Goal: Information Seeking & Learning: Learn about a topic

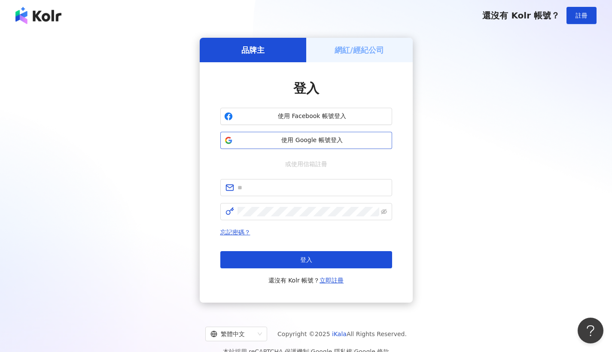
click at [294, 140] on span "使用 Google 帳號登入" at bounding box center [312, 140] width 152 height 9
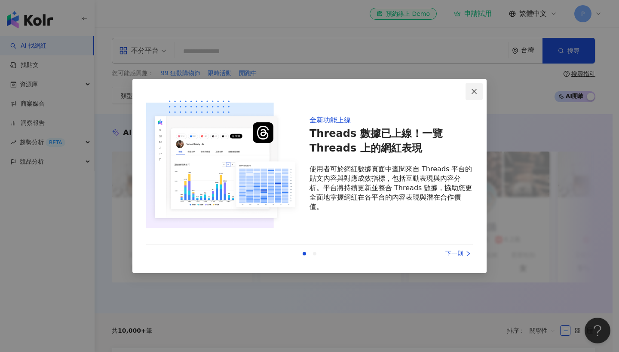
click at [471, 92] on icon "close" at bounding box center [473, 91] width 7 height 7
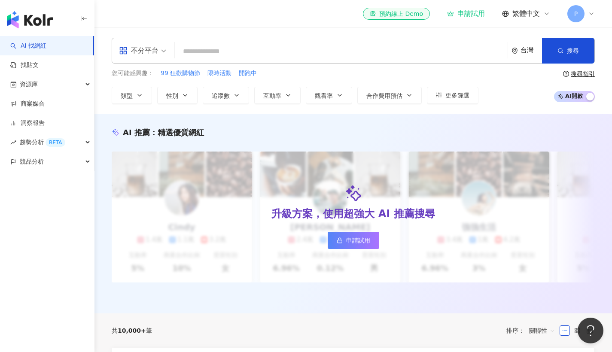
click at [222, 47] on input "search" at bounding box center [341, 51] width 326 height 16
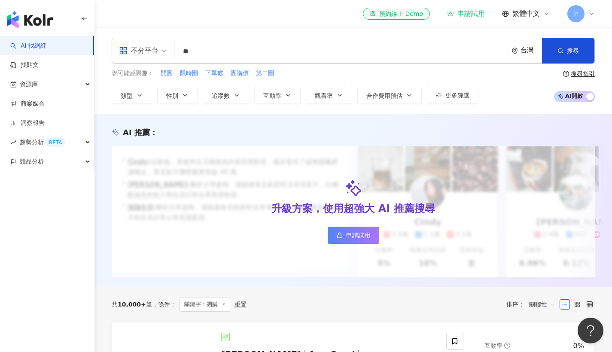
click at [573, 72] on div "搜尋指引" at bounding box center [583, 73] width 24 height 7
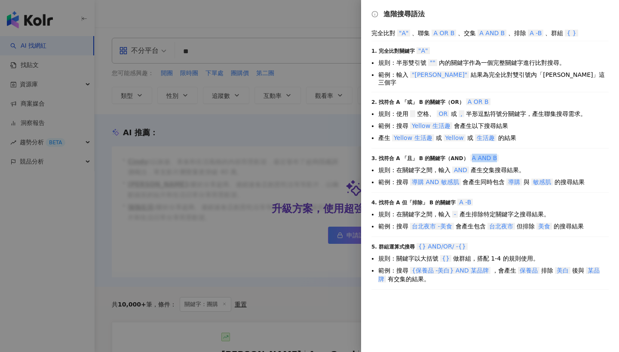
drag, startPoint x: 464, startPoint y: 150, endPoint x: 519, endPoint y: 152, distance: 55.4
click at [519, 154] on div "3. 找符合 A 「且」 B 的關鍵字（AND） A AND B" at bounding box center [489, 158] width 237 height 9
copy div "3. 找符合 A 「且」 B 的關鍵字（AND） A AND B"
click at [233, 49] on div at bounding box center [309, 176] width 619 height 352
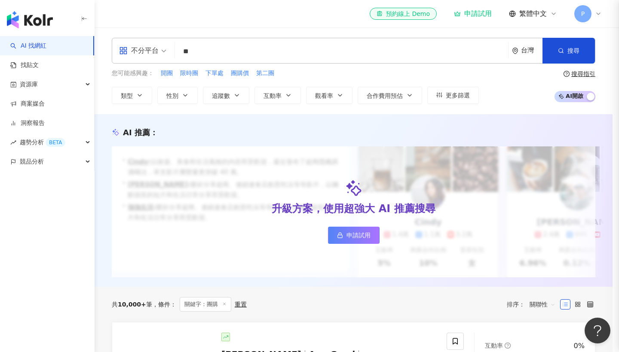
drag, startPoint x: 218, startPoint y: 52, endPoint x: 170, endPoint y: 50, distance: 48.1
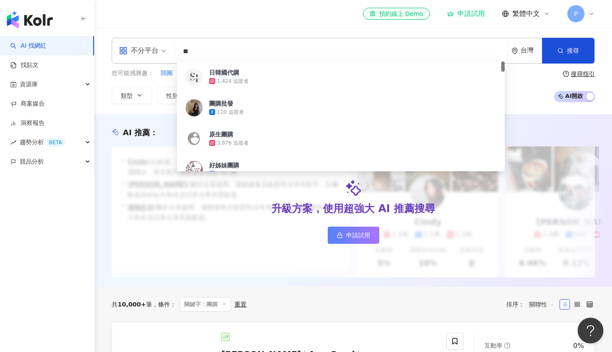
click at [210, 52] on input "**" at bounding box center [341, 51] width 326 height 16
drag, startPoint x: 210, startPoint y: 52, endPoint x: 179, endPoint y: 49, distance: 30.7
click at [179, 49] on input "**" at bounding box center [341, 51] width 326 height 16
paste input "*****"
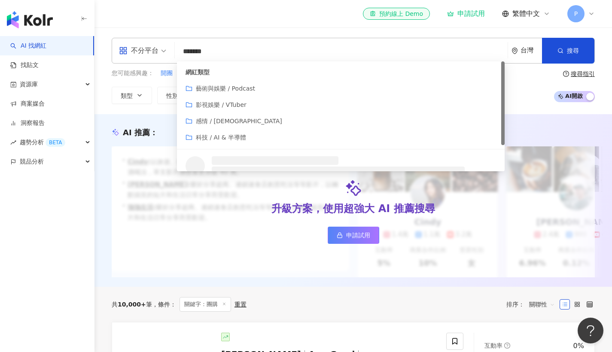
click at [181, 49] on input "*******" at bounding box center [341, 51] width 326 height 16
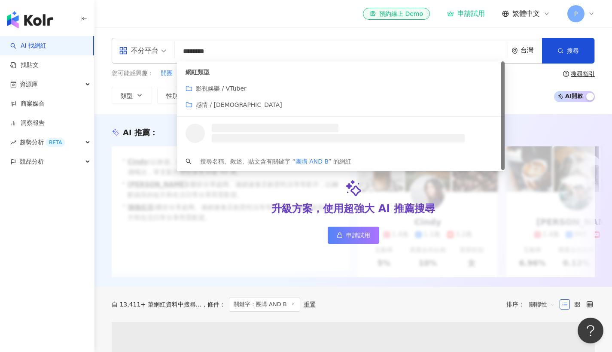
click at [217, 50] on input "********" at bounding box center [341, 51] width 326 height 16
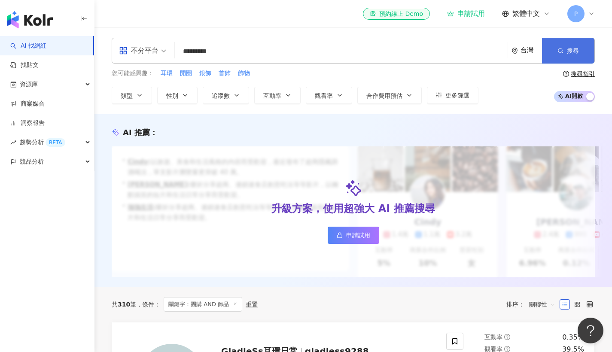
click at [580, 60] on button "搜尋" at bounding box center [568, 51] width 52 height 26
click at [219, 73] on span "首飾" at bounding box center [225, 73] width 12 height 9
type input "**"
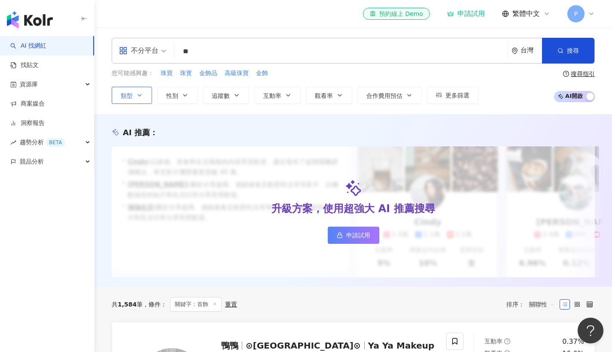
click at [129, 89] on button "類型" at bounding box center [132, 95] width 40 height 17
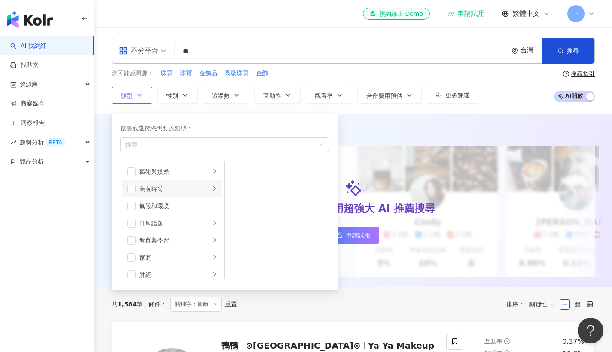
click at [200, 188] on div "美妝時尚" at bounding box center [174, 188] width 71 height 9
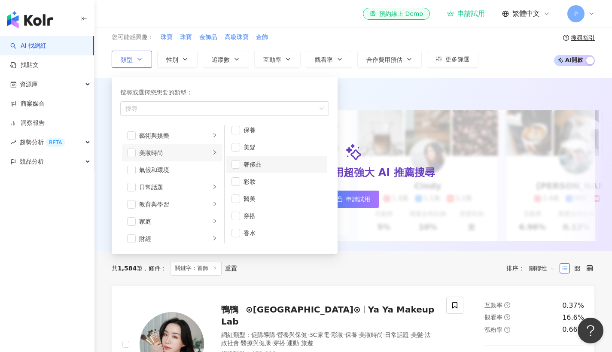
click at [249, 162] on div "奢侈品" at bounding box center [283, 164] width 79 height 9
click at [151, 134] on div "藝術與娛樂" at bounding box center [174, 135] width 71 height 9
click at [168, 151] on div "美妝時尚" at bounding box center [174, 152] width 71 height 9
click at [264, 137] on div "保養" at bounding box center [283, 135] width 79 height 9
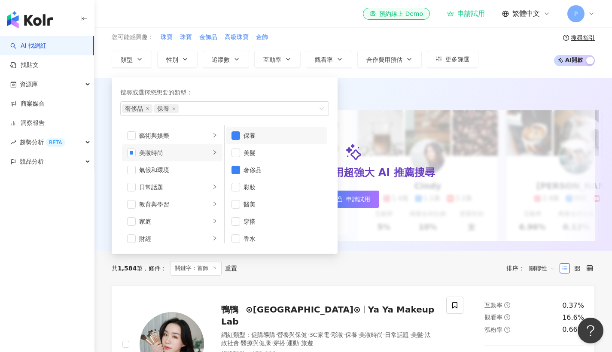
scroll to position [95, 0]
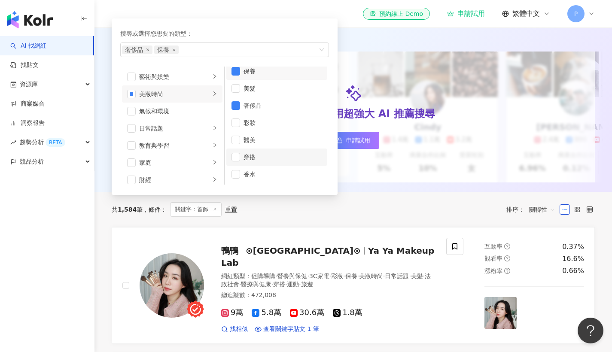
click at [257, 156] on div "穿搭" at bounding box center [283, 157] width 79 height 9
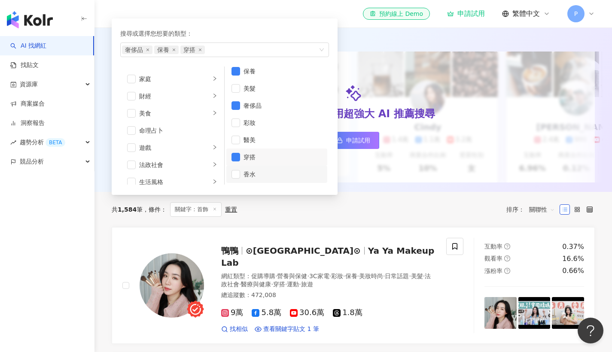
click at [284, 174] on div "香水" at bounding box center [283, 174] width 79 height 9
click at [165, 132] on div "促購導購" at bounding box center [178, 132] width 78 height 9
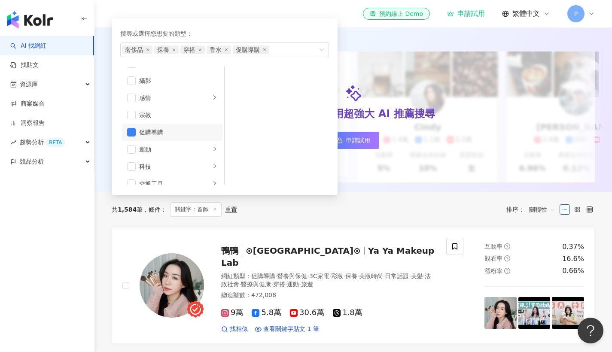
click at [266, 203] on div "共 1,584 筆 條件 ： 關鍵字：首飾 重置 排序： 關聯性" at bounding box center [353, 209] width 483 height 35
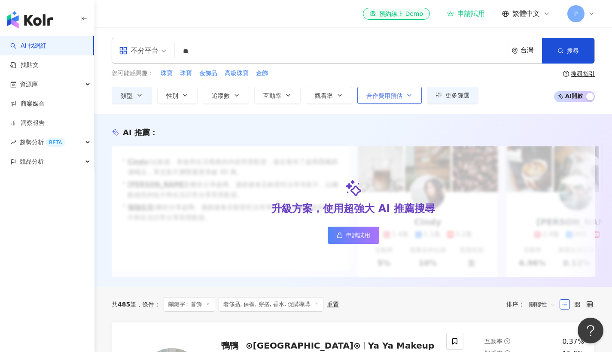
click at [388, 96] on span "合作費用預估" at bounding box center [384, 95] width 36 height 7
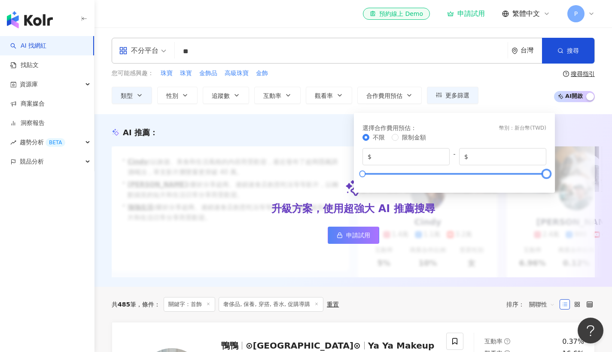
click at [484, 176] on div at bounding box center [455, 173] width 184 height 5
click at [452, 174] on div at bounding box center [455, 173] width 184 height 5
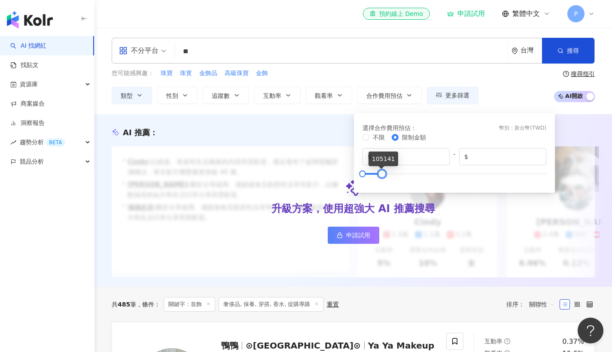
type input "*****"
drag, startPoint x: 397, startPoint y: 176, endPoint x: 380, endPoint y: 184, distance: 18.8
click at [380, 184] on div "選擇合作費用預估 ： 幣別 ： 新台幣 ( TWD ) 不限 限制金額 $ * - $ *****" at bounding box center [454, 153] width 191 height 70
click at [311, 134] on div "AI 推薦 ：" at bounding box center [353, 132] width 483 height 11
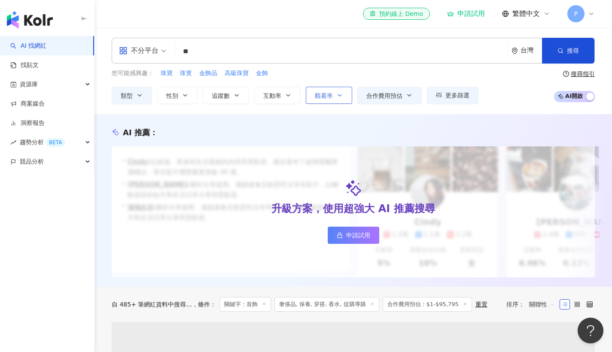
click at [336, 98] on button "觀看率" at bounding box center [329, 95] width 46 height 17
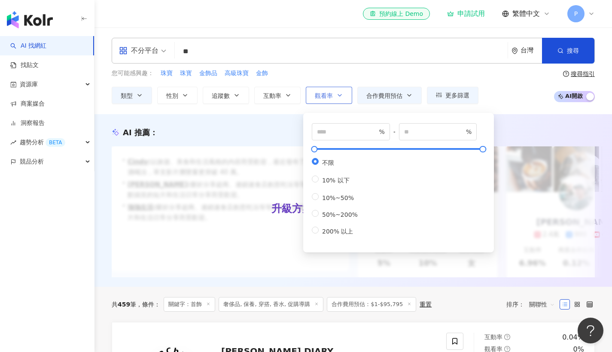
click at [338, 96] on icon "button" at bounding box center [339, 96] width 3 height 2
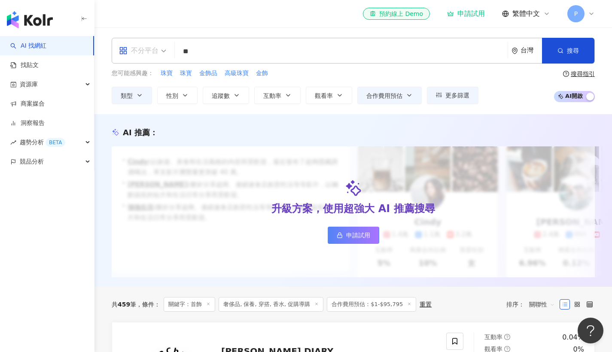
click at [151, 48] on div "不分平台" at bounding box center [139, 51] width 40 height 14
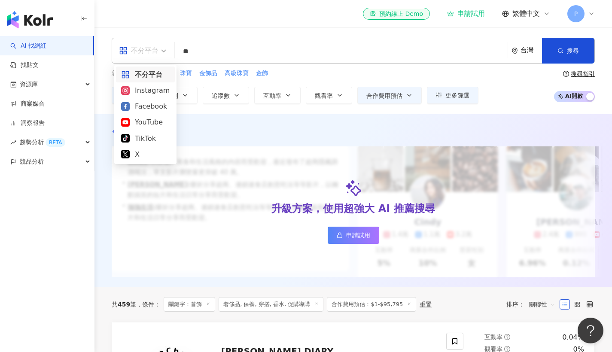
click at [151, 48] on div "不分平台" at bounding box center [139, 51] width 40 height 14
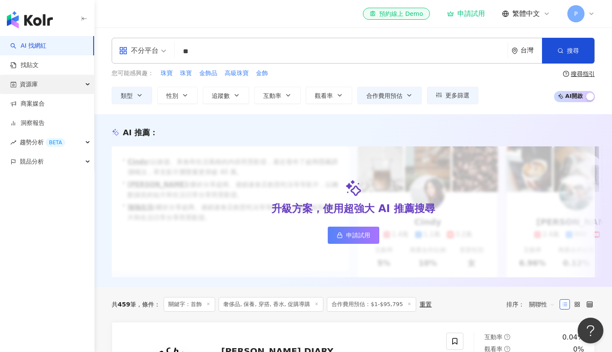
click at [41, 82] on div "資源庫" at bounding box center [47, 84] width 94 height 19
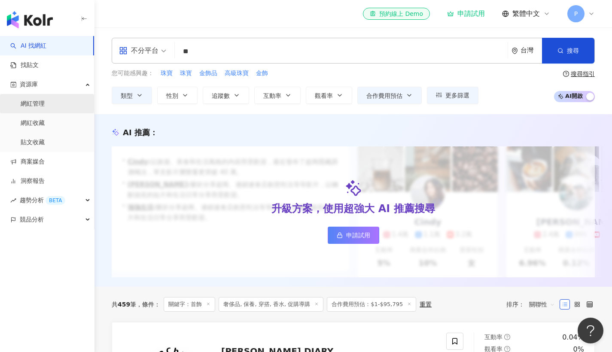
click at [43, 108] on link "網紅管理" at bounding box center [33, 104] width 24 height 9
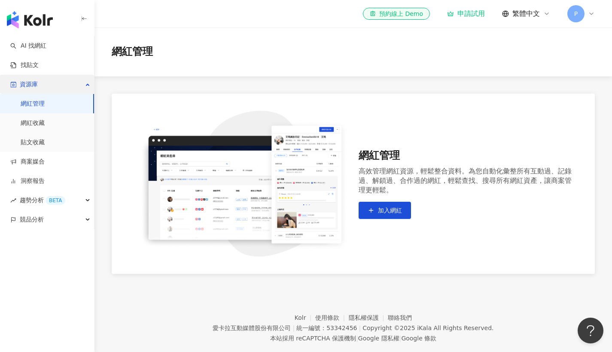
click at [36, 82] on span "資源庫" at bounding box center [29, 84] width 18 height 19
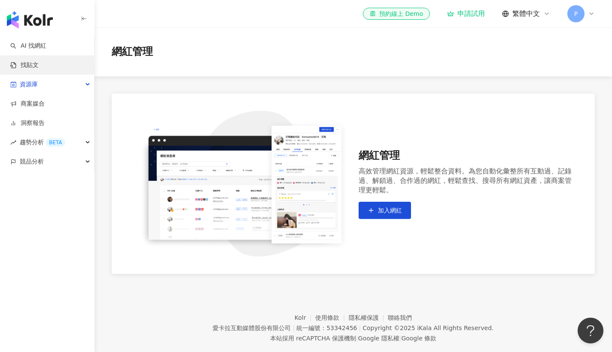
click at [34, 63] on link "找貼文" at bounding box center [24, 65] width 28 height 9
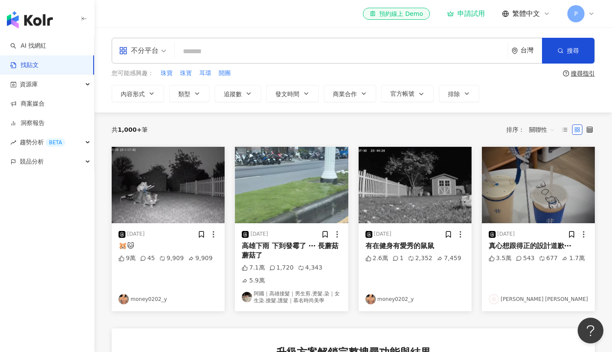
click at [242, 49] on input "search" at bounding box center [341, 51] width 326 height 18
type input "*"
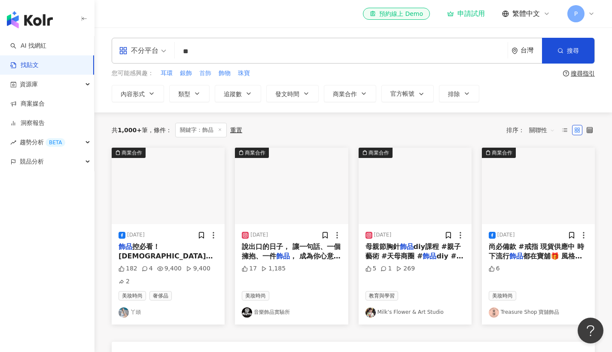
type input "*"
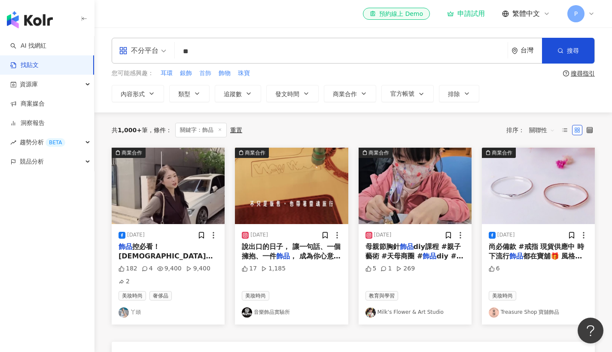
type input "*"
type input "****"
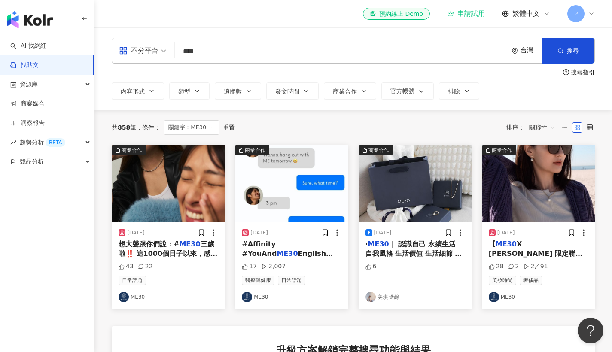
click at [385, 298] on link "美琪 邊緣" at bounding box center [415, 297] width 99 height 10
click at [81, 141] on div "趨勢分析 BETA" at bounding box center [47, 142] width 94 height 19
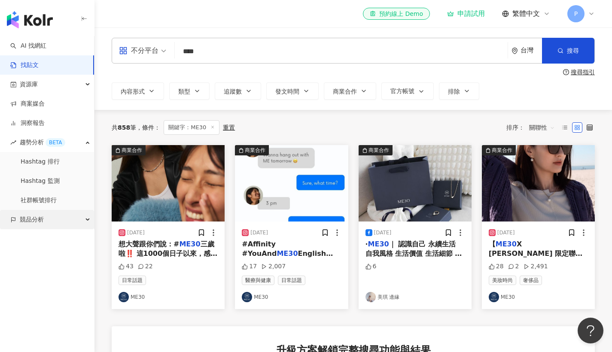
click at [55, 221] on div "競品分析" at bounding box center [47, 219] width 94 height 19
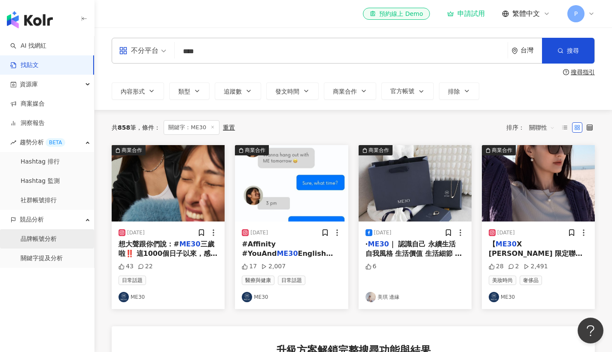
click at [55, 240] on link "品牌帳號分析" at bounding box center [39, 239] width 36 height 9
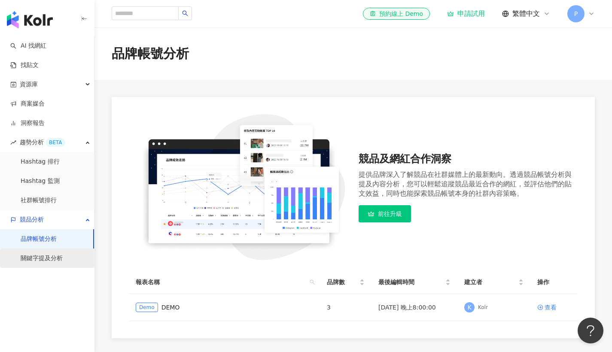
click at [58, 259] on link "關鍵字提及分析" at bounding box center [42, 258] width 42 height 9
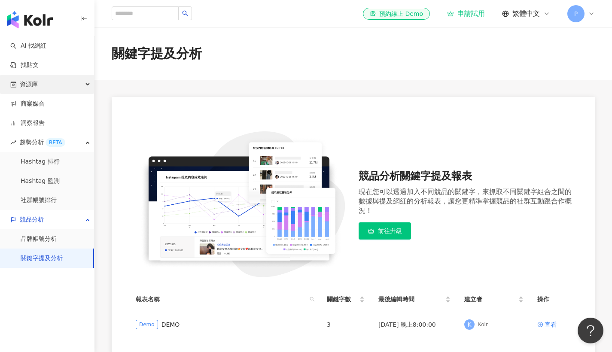
click at [51, 83] on div "資源庫" at bounding box center [47, 84] width 94 height 19
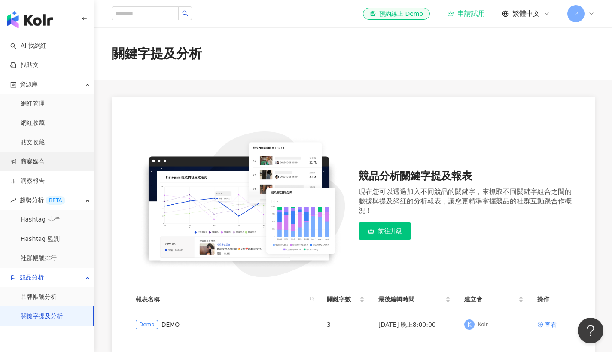
click at [39, 160] on link "商案媒合" at bounding box center [27, 162] width 34 height 9
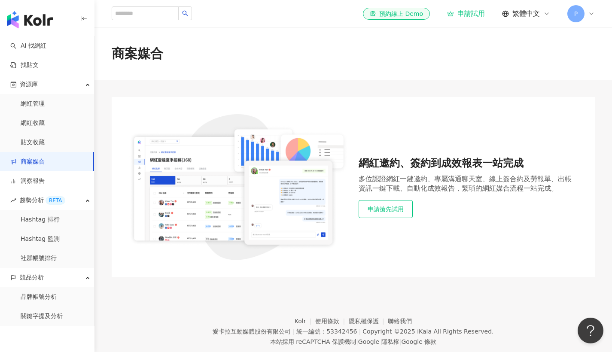
click at [393, 208] on button "申請搶先試用" at bounding box center [386, 209] width 54 height 18
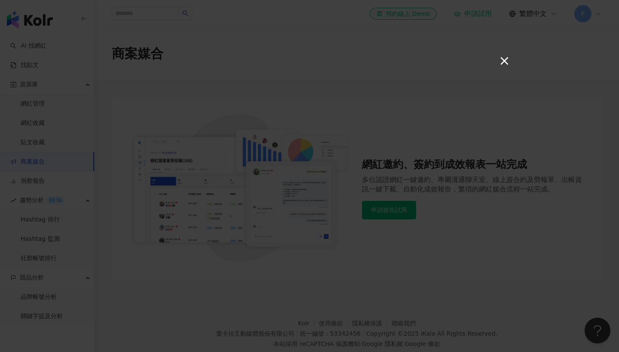
click at [504, 62] on button "×" at bounding box center [503, 60] width 10 height 10
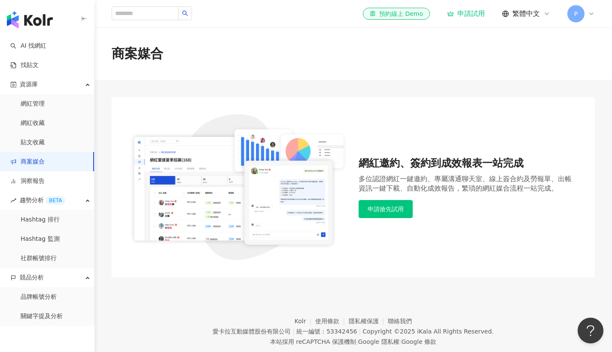
click at [590, 16] on icon at bounding box center [591, 13] width 7 height 7
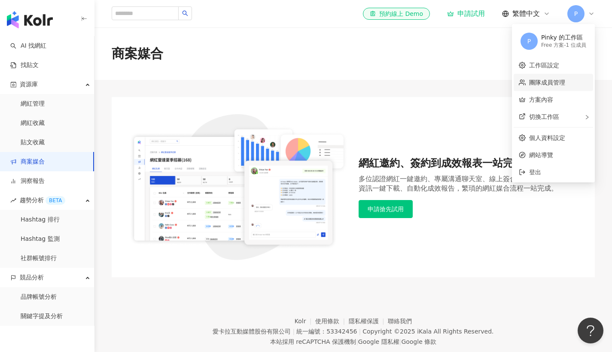
click at [543, 82] on link "團隊成員管理" at bounding box center [547, 82] width 36 height 7
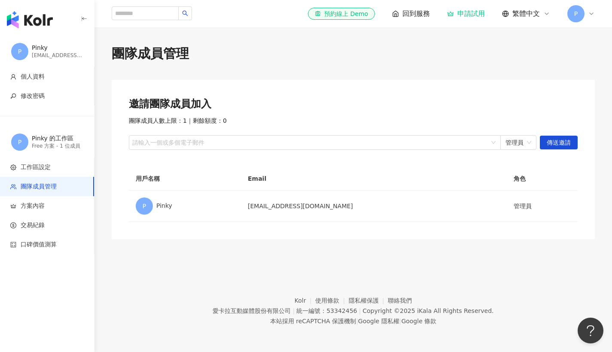
drag, startPoint x: 31, startPoint y: 55, endPoint x: 83, endPoint y: 56, distance: 51.6
click at [83, 56] on div "P Pinky pinky.kuo@me-30.com" at bounding box center [47, 51] width 95 height 31
click at [31, 254] on div "P Pinky pinky.kuo@me-30.com 個人資料 修改密碼 P Pinky 的工作區 Free 方案 - 1 位成員 工作區設定 團隊成員管理…" at bounding box center [47, 194] width 95 height 316
click at [37, 243] on span "口碑價值測算" at bounding box center [39, 245] width 36 height 9
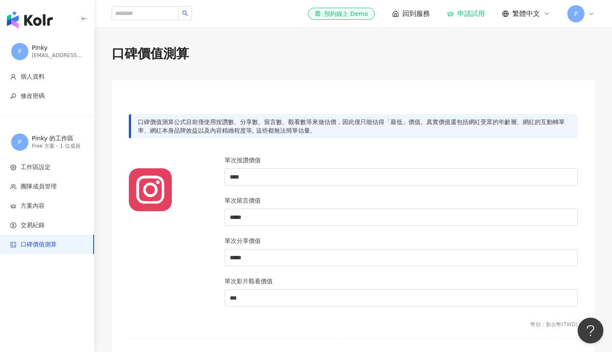
click at [209, 194] on div at bounding box center [172, 237] width 96 height 162
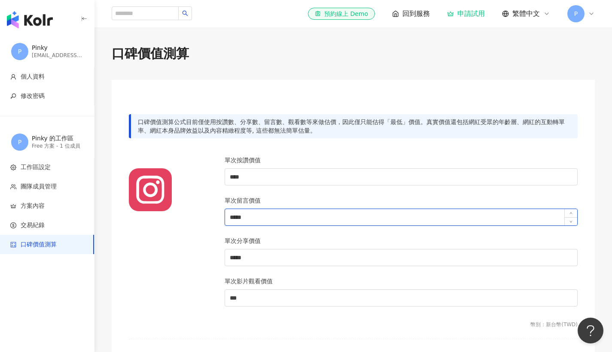
drag, startPoint x: 265, startPoint y: 218, endPoint x: 234, endPoint y: 218, distance: 30.9
click at [234, 218] on input "*****" at bounding box center [401, 217] width 352 height 16
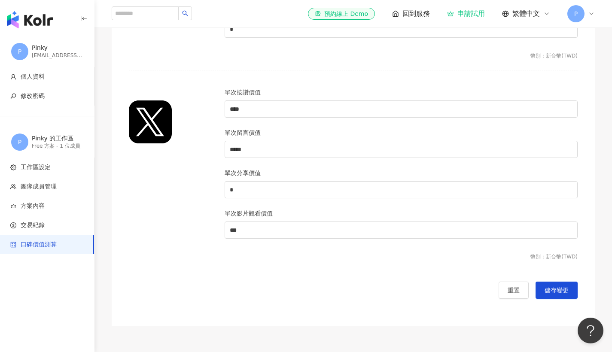
scroll to position [859, 0]
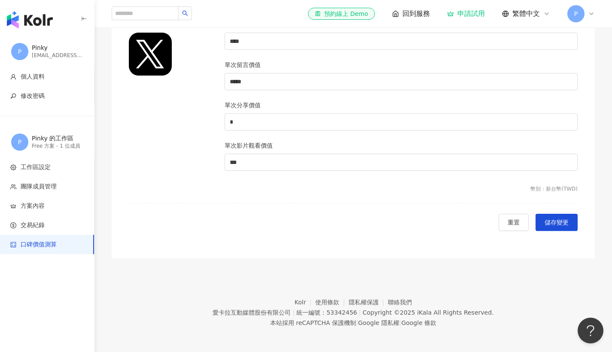
click at [47, 65] on div "P Pinky pinky.kuo@me-30.com" at bounding box center [47, 51] width 95 height 31
click at [44, 76] on span "個人資料" at bounding box center [48, 77] width 77 height 9
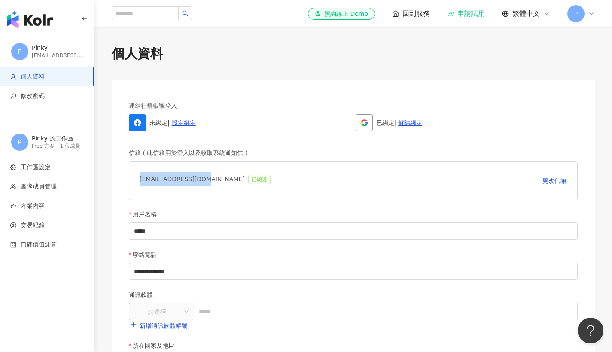
drag, startPoint x: 139, startPoint y: 179, endPoint x: 202, endPoint y: 180, distance: 63.2
click at [202, 180] on div "pinky.kuo@me-30.com 已驗證 更改信箱" at bounding box center [353, 181] width 449 height 39
copy div "pinky.kuo@me-30.com"
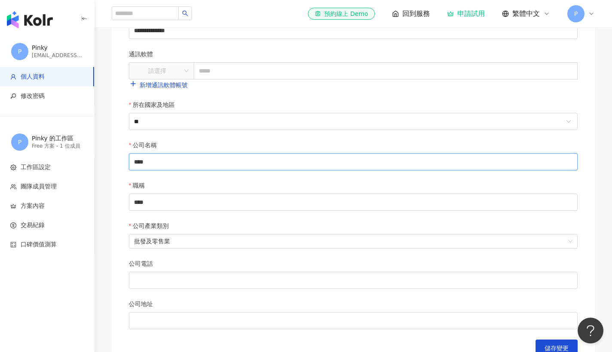
scroll to position [285, 0]
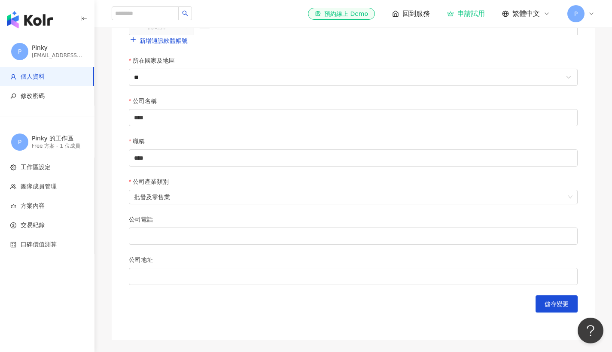
click at [160, 225] on div "公司電話" at bounding box center [353, 221] width 449 height 13
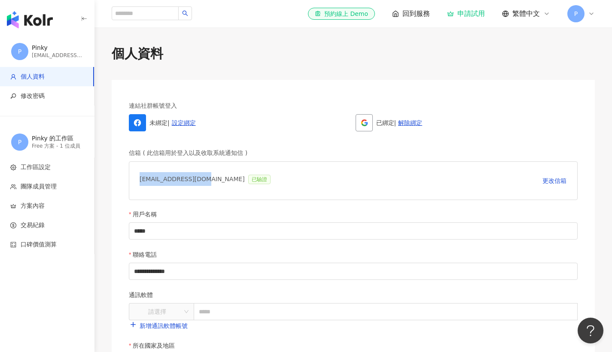
drag, startPoint x: 203, startPoint y: 180, endPoint x: 139, endPoint y: 183, distance: 63.7
click at [139, 183] on div "pinky.kuo@me-30.com 已驗證 更改信箱" at bounding box center [353, 181] width 449 height 39
copy div "pinky.kuo@me-30.com"
click at [293, 126] on div "未綁定 | 設定綁定" at bounding box center [240, 122] width 223 height 17
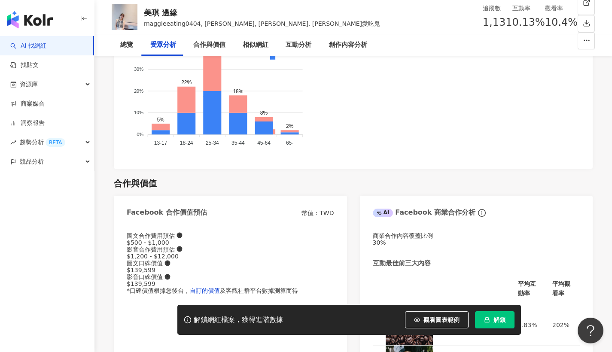
scroll to position [2, 0]
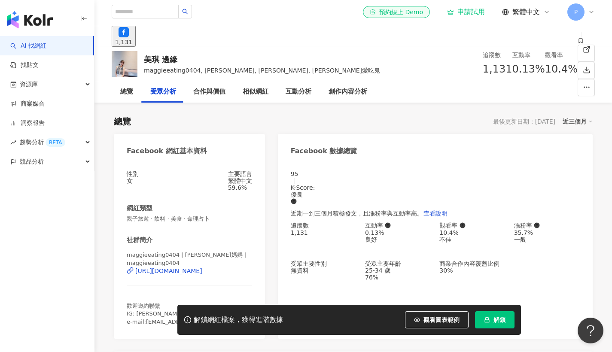
drag, startPoint x: 192, startPoint y: 223, endPoint x: 182, endPoint y: 242, distance: 21.2
click at [192, 268] on div "[URL][DOMAIN_NAME]" at bounding box center [168, 271] width 67 height 7
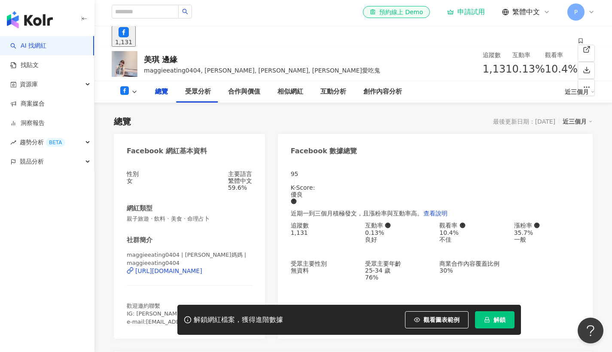
scroll to position [52, 0]
